Goal: Check status: Check status

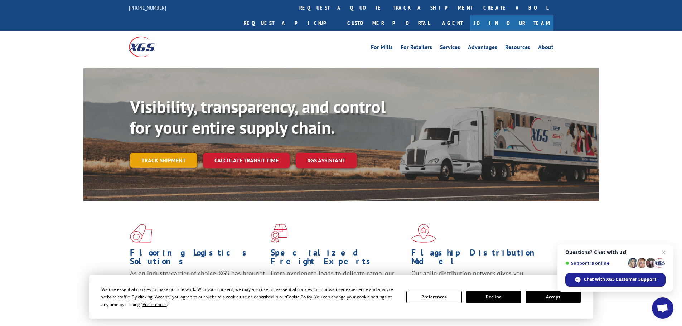
click at [160, 153] on link "Track shipment" at bounding box center [163, 160] width 67 height 15
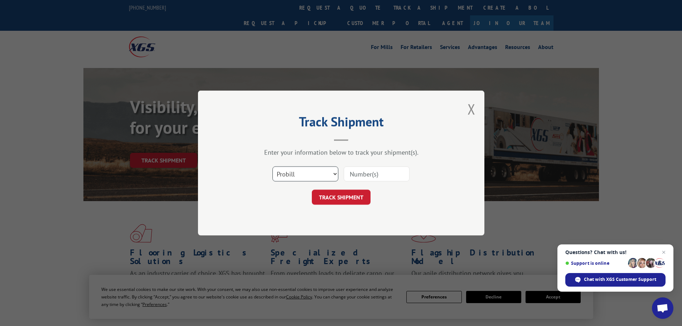
click at [334, 173] on select "Select category... Probill BOL PO" at bounding box center [305, 173] width 66 height 15
select select "po"
click at [272, 166] on select "Select category... Probill BOL PO" at bounding box center [305, 173] width 66 height 15
paste input "10547928"
type input "10547928"
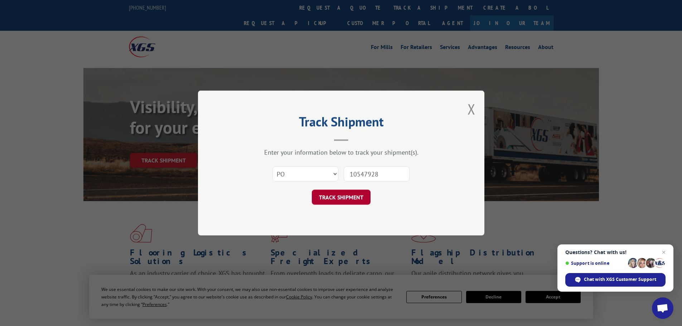
click at [345, 199] on button "TRACK SHIPMENT" at bounding box center [341, 197] width 59 height 15
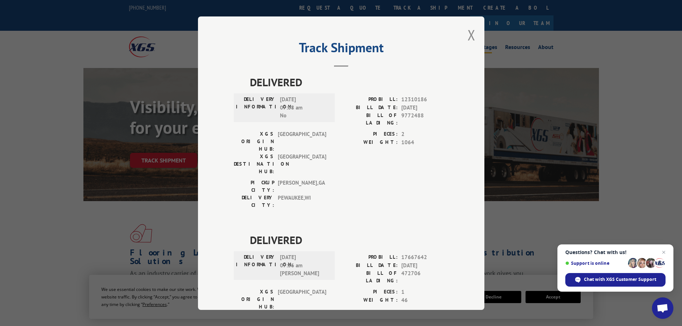
click at [469, 30] on button "Close modal" at bounding box center [471, 34] width 8 height 19
